Goal: Information Seeking & Learning: Learn about a topic

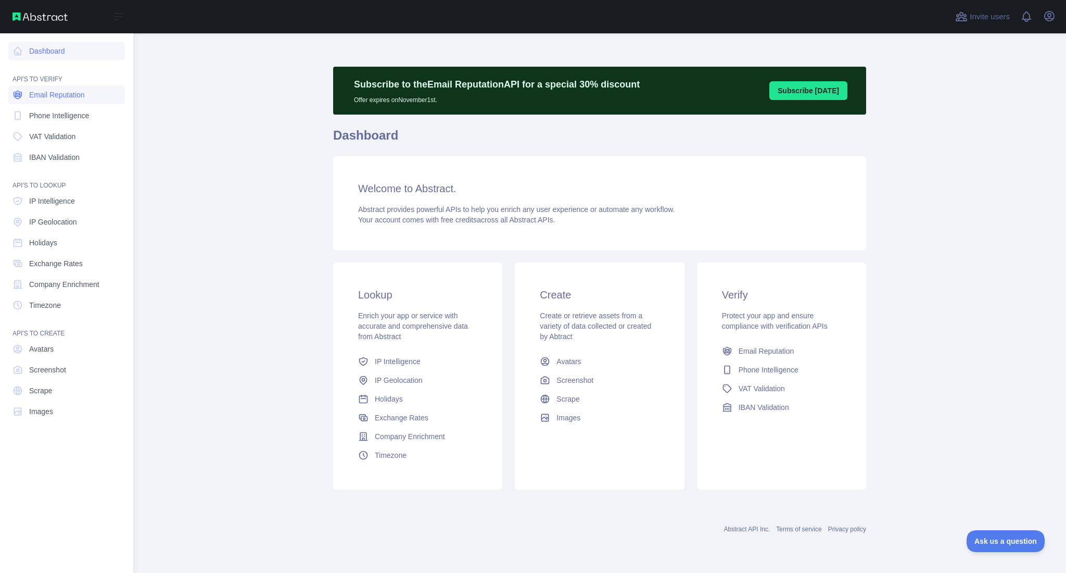
click at [55, 98] on span "Email Reputation" at bounding box center [57, 95] width 56 height 10
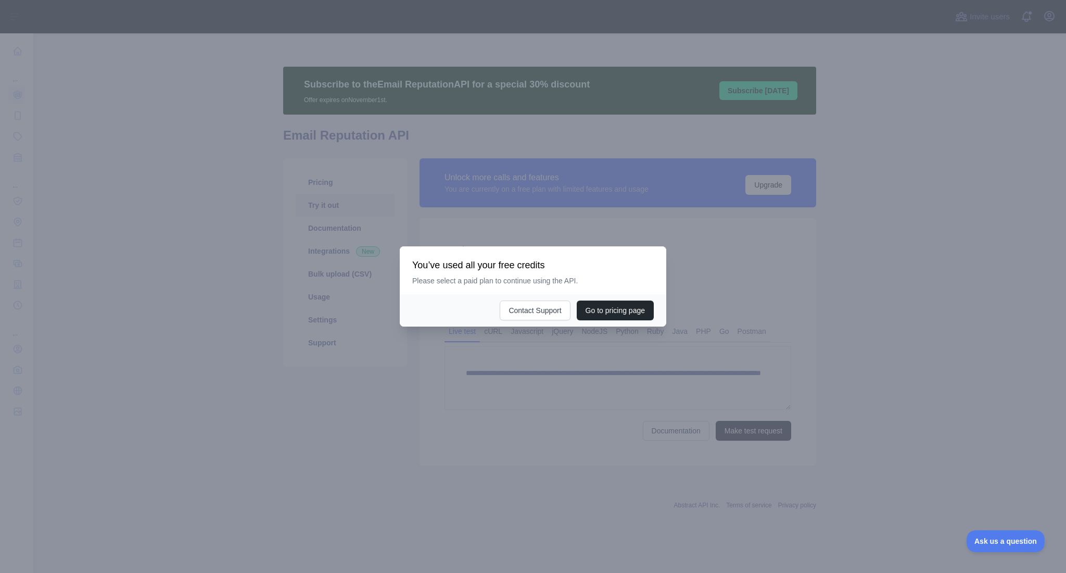
click at [524, 380] on div at bounding box center [533, 286] width 1066 height 573
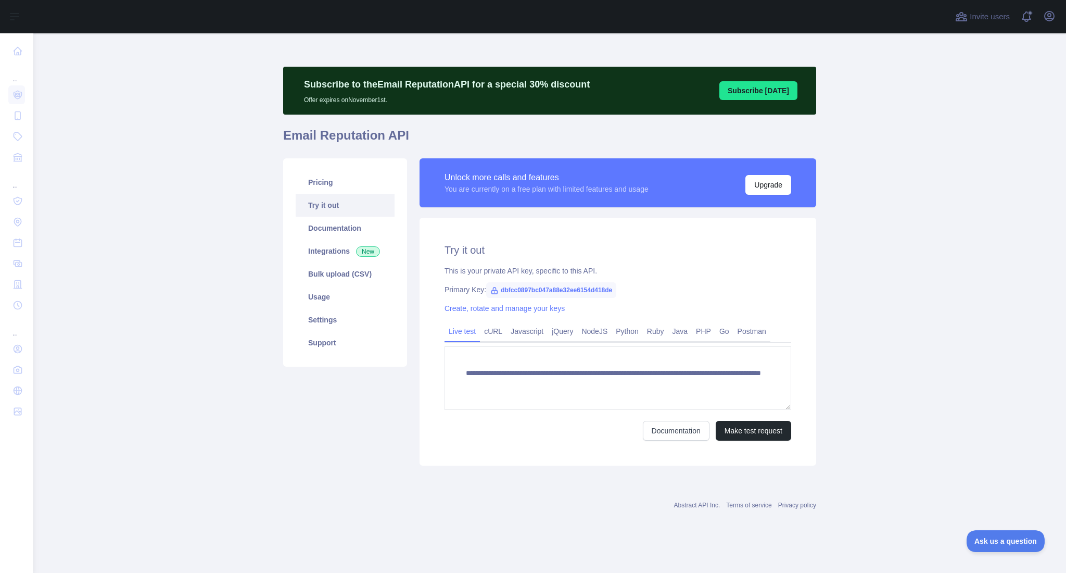
click at [461, 343] on div "**********" at bounding box center [618, 381] width 347 height 119
click at [488, 327] on link "cURL" at bounding box center [493, 331] width 27 height 17
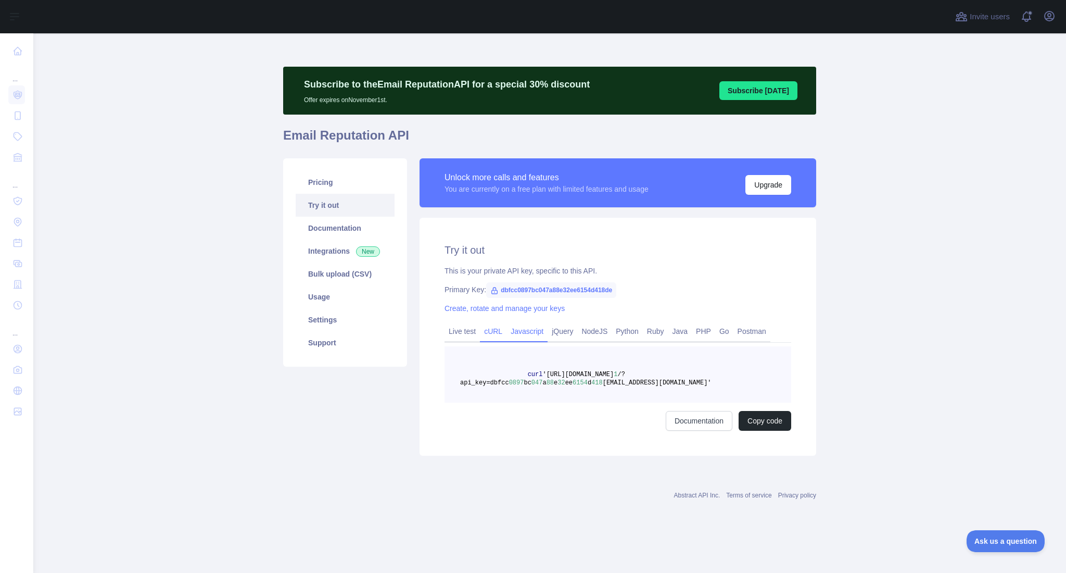
click at [528, 325] on link "Javascript" at bounding box center [527, 331] width 41 height 17
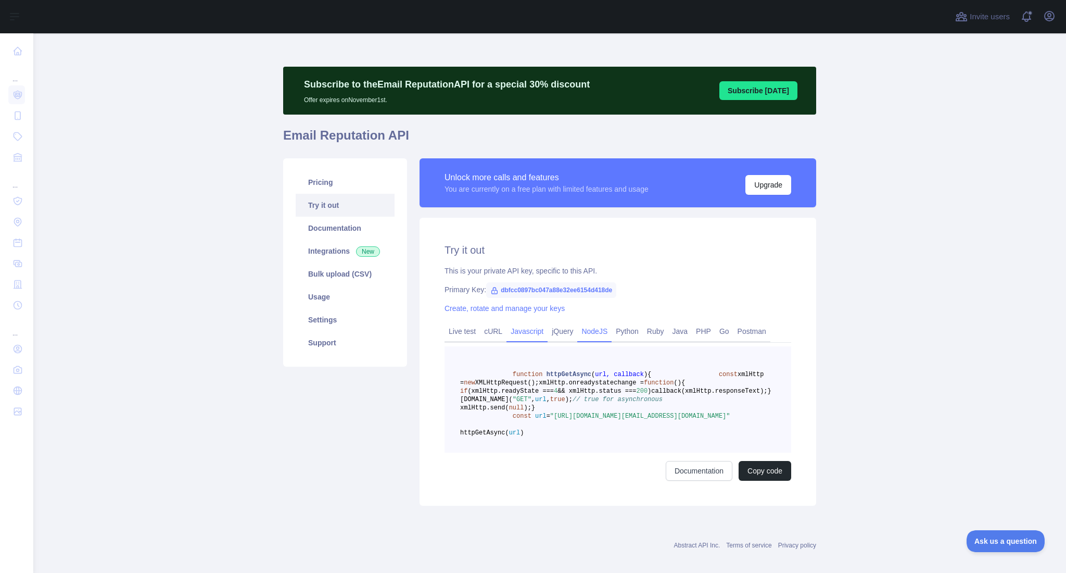
click at [596, 323] on link "NodeJS" at bounding box center [594, 331] width 34 height 17
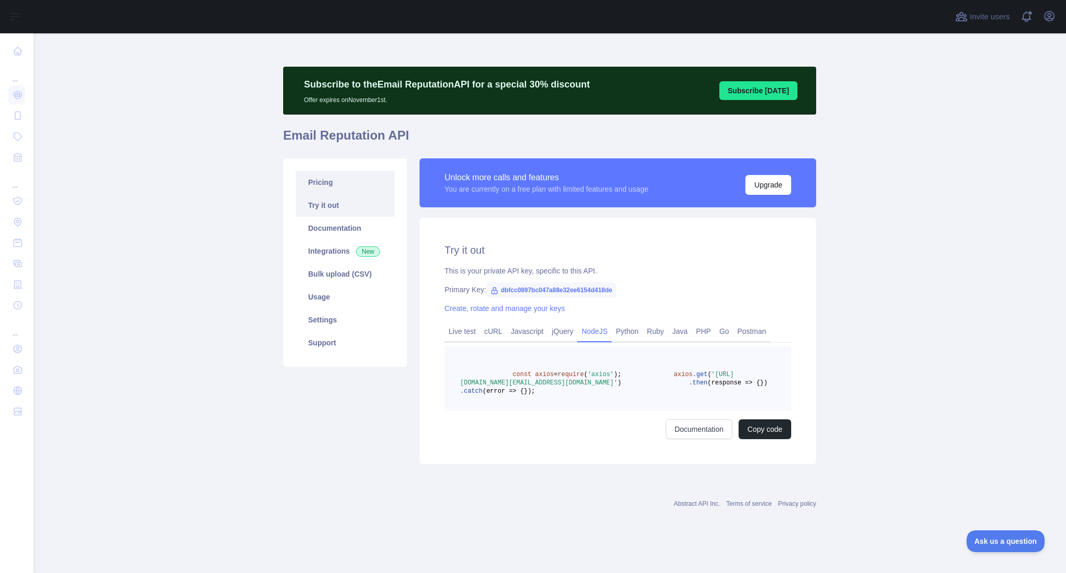
click at [325, 186] on link "Pricing" at bounding box center [345, 182] width 99 height 23
